Goal: Task Accomplishment & Management: Use online tool/utility

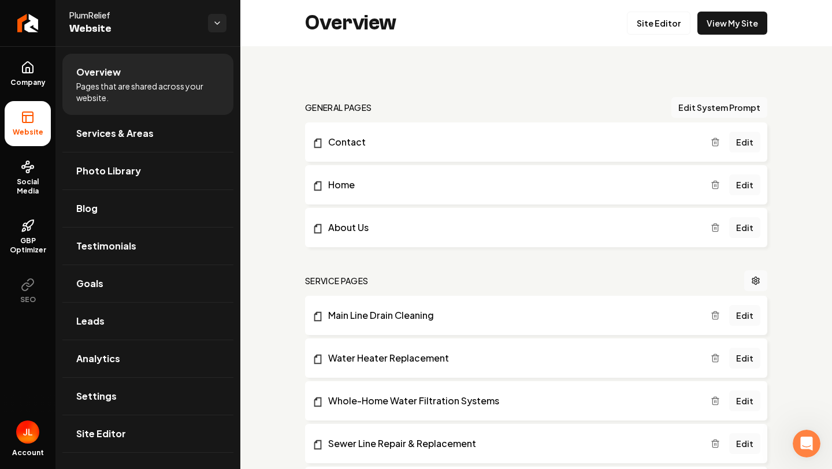
click at [151, 31] on span "Website" at bounding box center [133, 29] width 129 height 16
click at [90, 18] on span "PlumRelief" at bounding box center [133, 15] width 129 height 12
click at [203, 18] on div "PlumRelief Website" at bounding box center [138, 23] width 139 height 28
click at [217, 21] on html "Company Website Social Media GBP Optimizer SEO Account PlumRelief Website Overv…" at bounding box center [416, 234] width 832 height 469
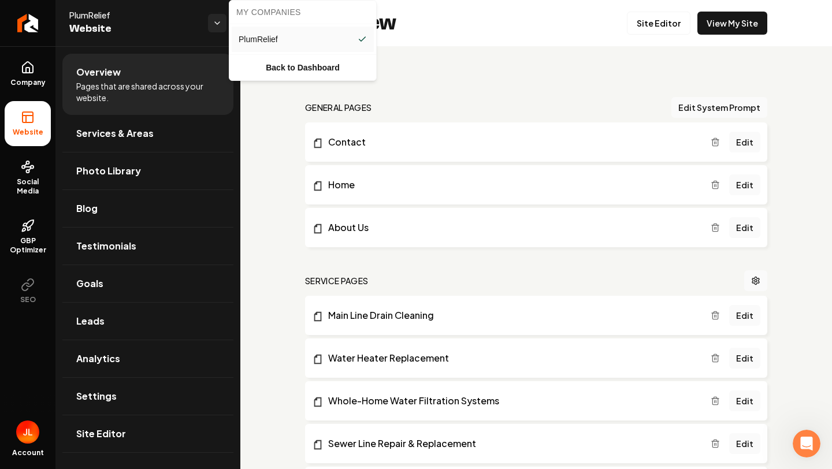
click at [287, 41] on link "PlumRelief" at bounding box center [302, 39] width 133 height 18
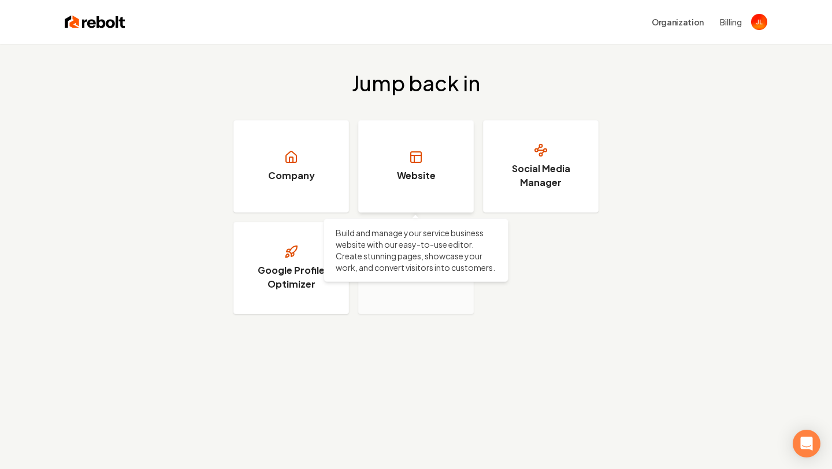
click at [387, 169] on link "Website" at bounding box center [416, 166] width 116 height 92
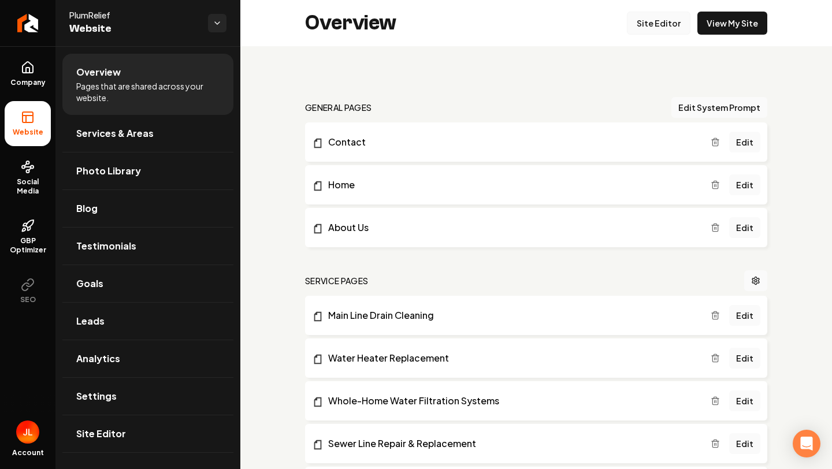
click at [655, 25] on link "Site Editor" at bounding box center [659, 23] width 64 height 23
